Goal: Navigation & Orientation: Go to known website

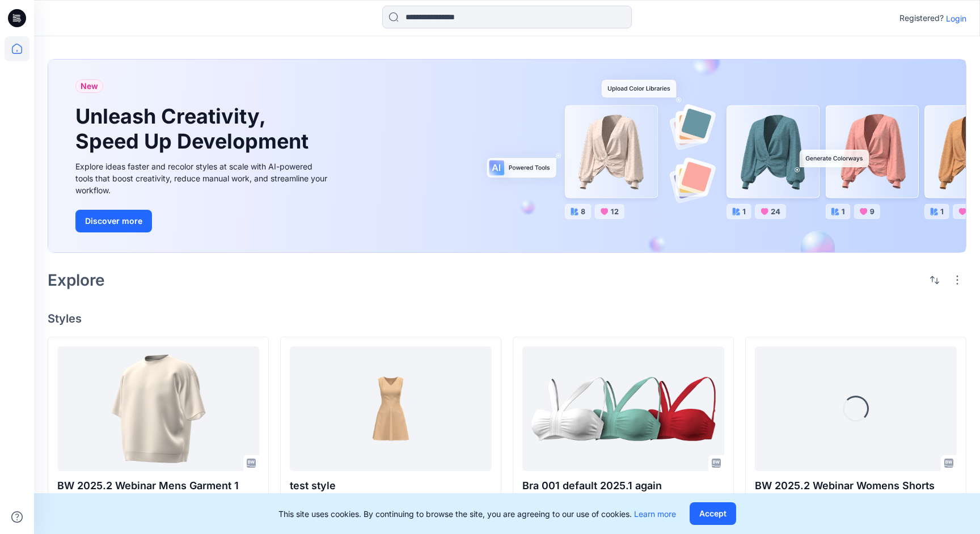
click at [956, 21] on p "Login" at bounding box center [956, 18] width 20 height 12
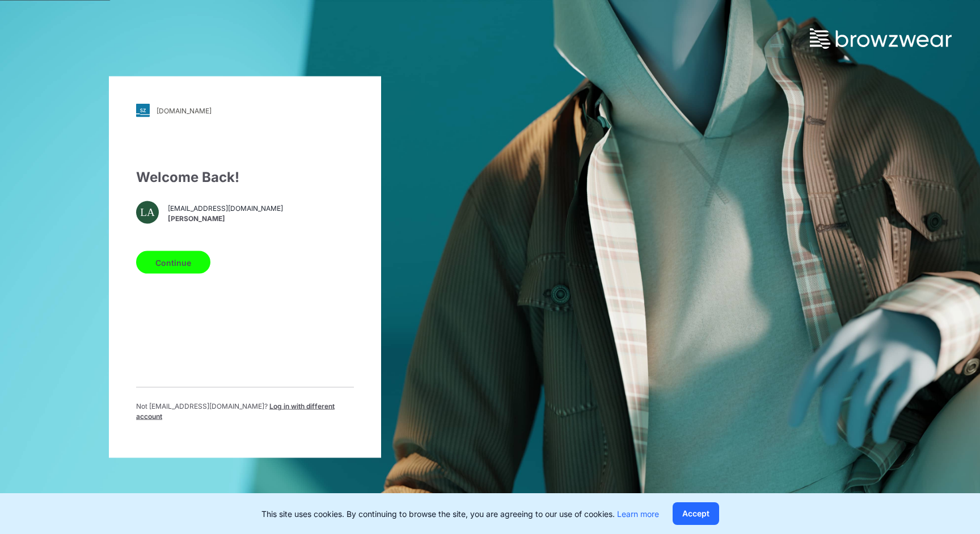
click at [191, 260] on button "Continue" at bounding box center [173, 262] width 74 height 23
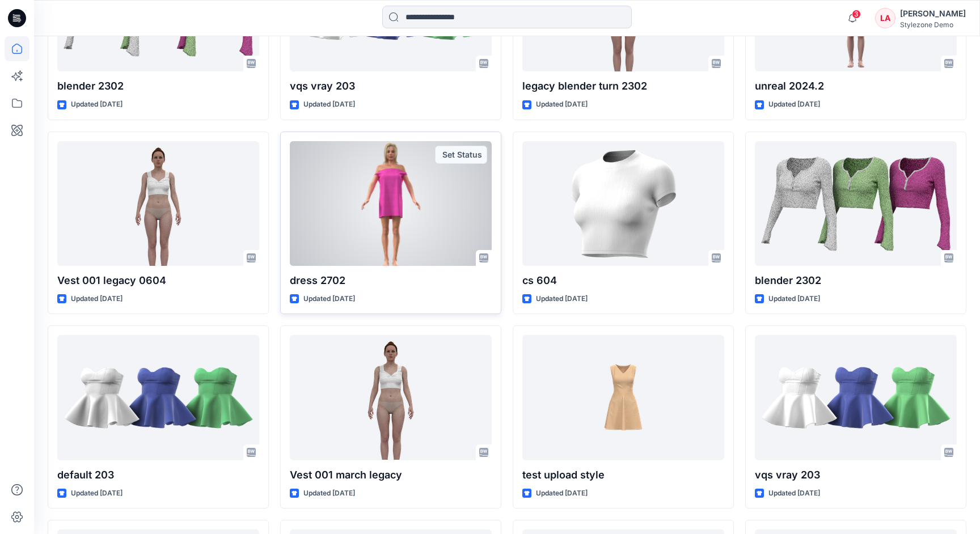
scroll to position [9956, 0]
